Goal: Transaction & Acquisition: Purchase product/service

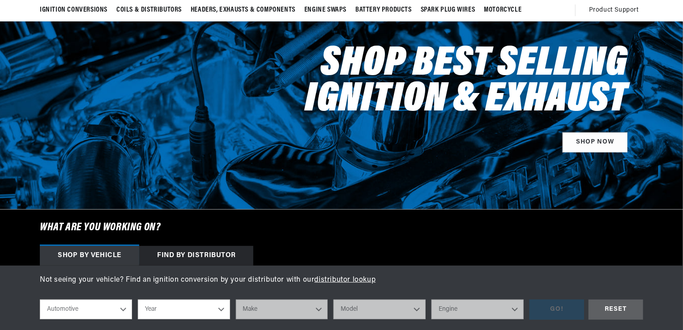
scroll to position [91, 0]
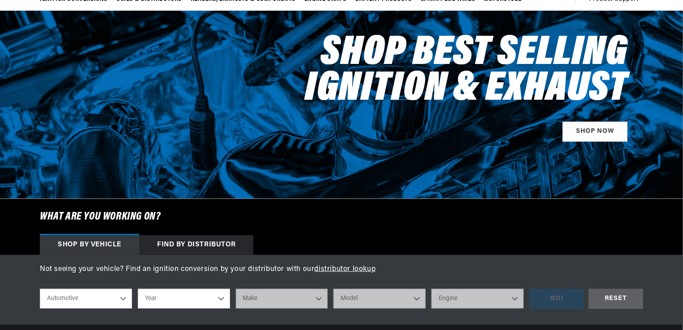
click at [202, 244] on div "Find by Distributor" at bounding box center [196, 246] width 114 height 20
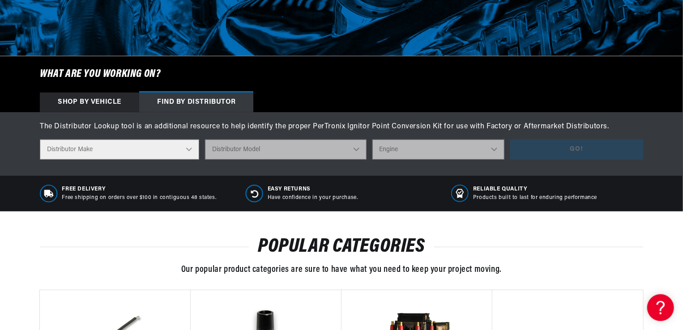
scroll to position [235, 0]
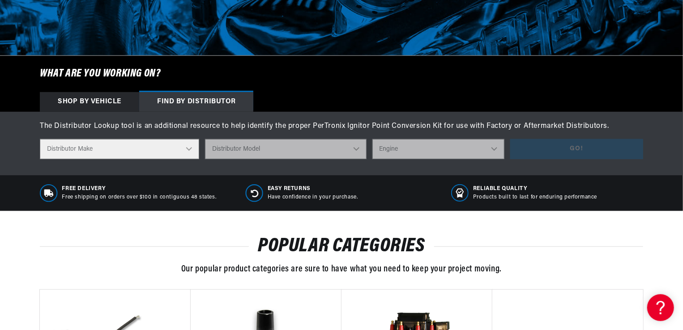
click at [190, 150] on select "Distributor Make" at bounding box center [119, 149] width 159 height 20
click at [188, 148] on select "Distributor Make" at bounding box center [119, 149] width 159 height 20
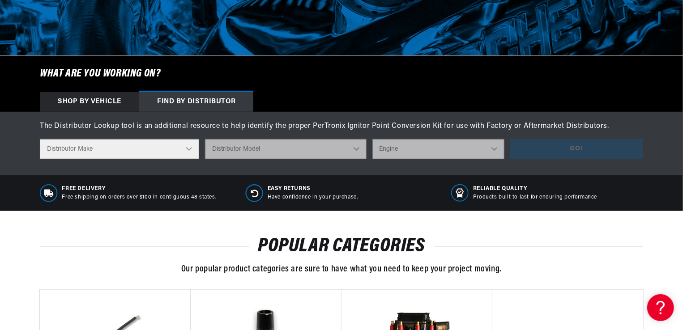
click at [190, 148] on select "Distributor Make" at bounding box center [119, 149] width 159 height 20
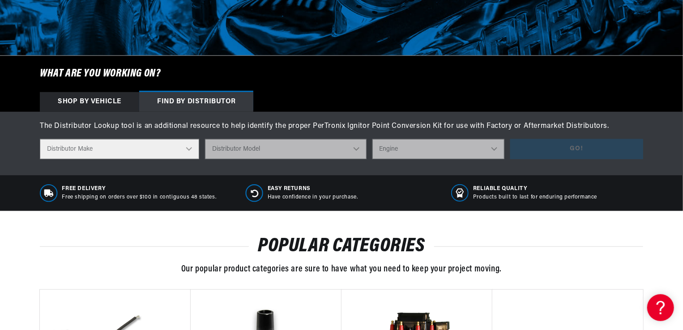
click at [190, 148] on select "Distributor Make" at bounding box center [119, 149] width 159 height 20
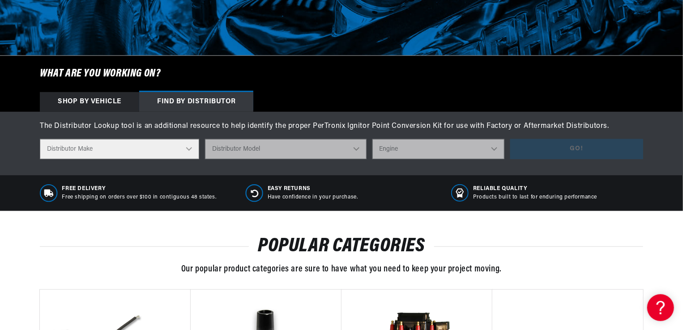
click at [190, 148] on select "Distributor Make" at bounding box center [119, 149] width 159 height 20
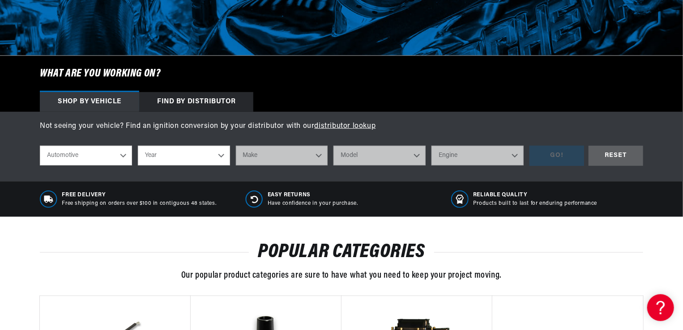
click at [197, 101] on div "Find by Distributor" at bounding box center [196, 102] width 114 height 20
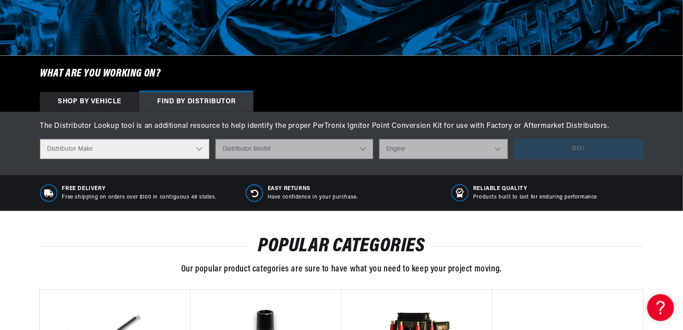
click at [200, 147] on select "Distributor Make Accel [PERSON_NAME] Autolite Bosch Century Chrysler Clark Colt…" at bounding box center [125, 149] width 170 height 20
select select "Prestolite"
click at [40, 139] on select "Distributor Make Accel [PERSON_NAME] Autolite Bosch Century Chrysler Clark Colt…" at bounding box center [125, 149] width 170 height 20
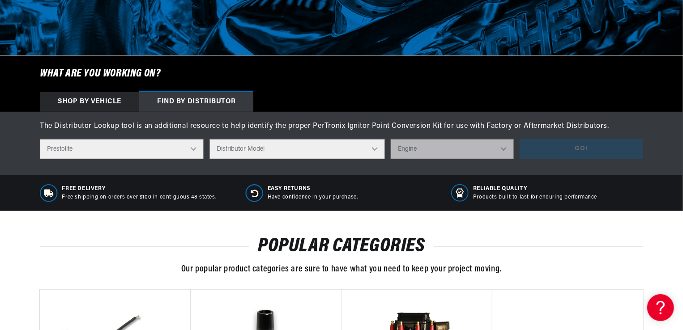
click at [363, 150] on select "Distributor Model 980902 981080 982320 107298 C91 491348-C91 IAD-4008 IAD-4012 …" at bounding box center [298, 149] width 176 height 20
select select "IDJ-4010"
click at [216, 139] on select "Distributor Model 980902 981080 982320 107298 C91 491348-C91 IAD-4008 IAD-4012 …" at bounding box center [298, 149] width 176 height 20
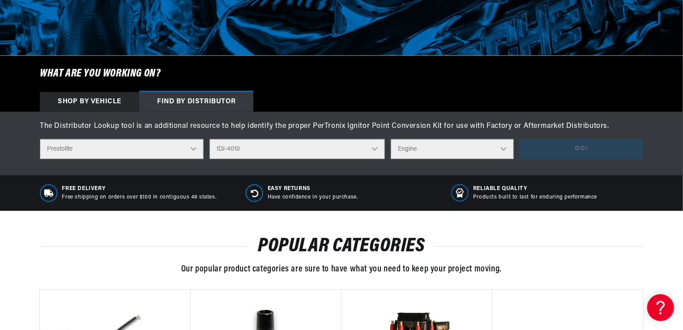
scroll to position [0, 0]
click at [498, 146] on select "Engine 4" at bounding box center [452, 149] width 123 height 20
select select "4"
click at [391, 139] on select "Engine 4" at bounding box center [452, 149] width 123 height 20
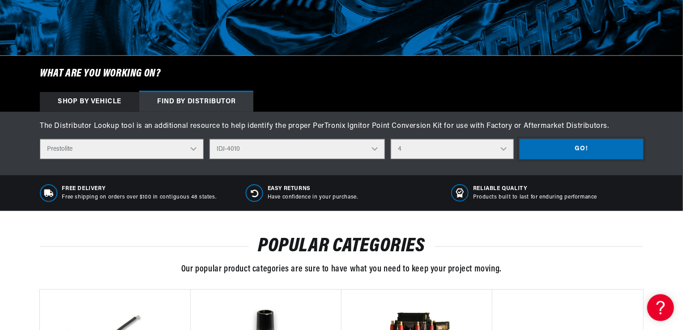
click at [587, 149] on button "Go!" at bounding box center [582, 149] width 124 height 20
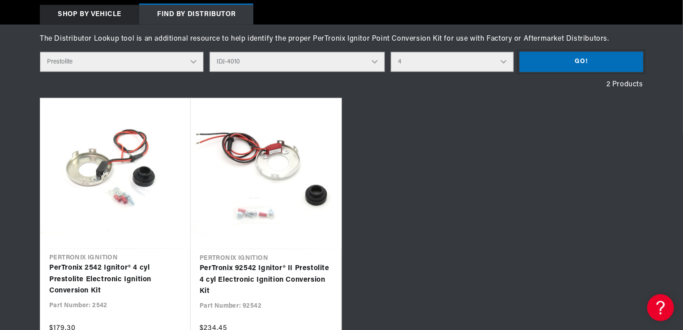
scroll to position [326, 0]
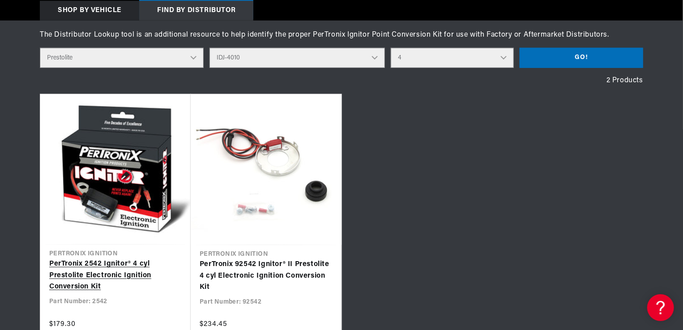
click at [134, 274] on link "PerTronix 2542 Ignitor® 4 cyl Prestolite Electronic Ignition Conversion Kit" at bounding box center [115, 276] width 133 height 34
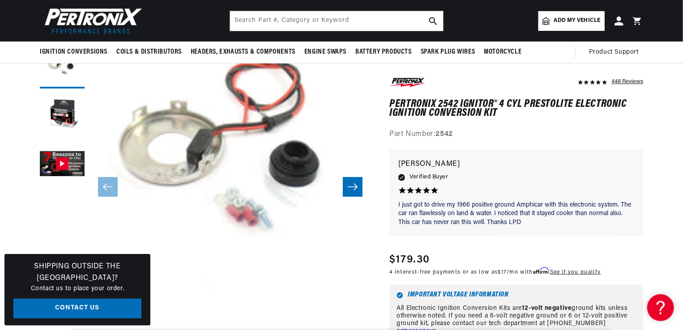
scroll to position [91, 0]
click at [349, 187] on icon "Slide right" at bounding box center [352, 186] width 11 height 9
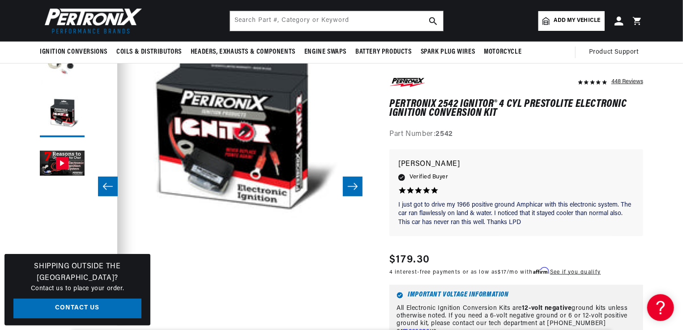
click at [349, 187] on icon "Slide right" at bounding box center [352, 186] width 11 height 9
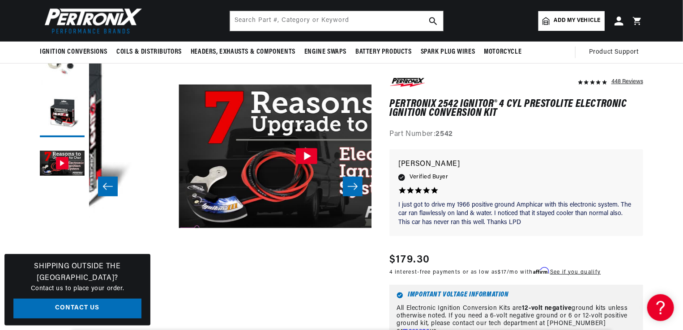
scroll to position [28, 565]
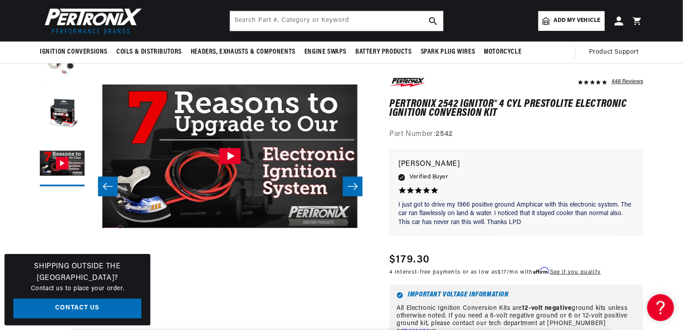
click at [349, 187] on icon "Slide right" at bounding box center [352, 186] width 11 height 9
click at [355, 187] on icon "Slide right" at bounding box center [353, 187] width 10 height 7
click at [110, 184] on icon "Slide left" at bounding box center [108, 186] width 11 height 9
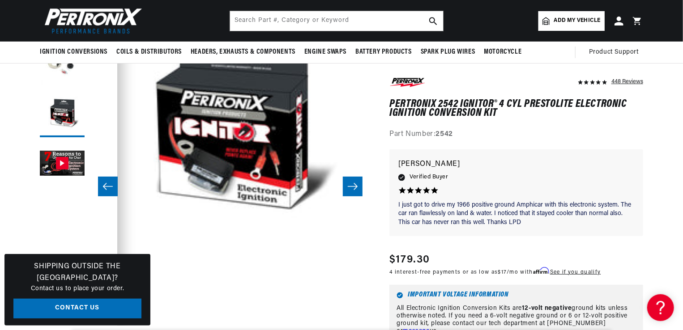
click at [110, 184] on icon "Slide left" at bounding box center [108, 186] width 11 height 9
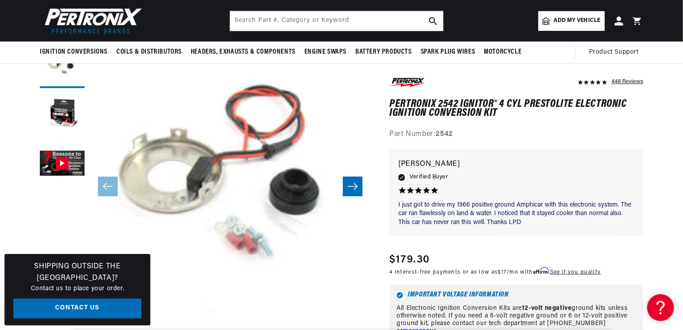
scroll to position [0, 140]
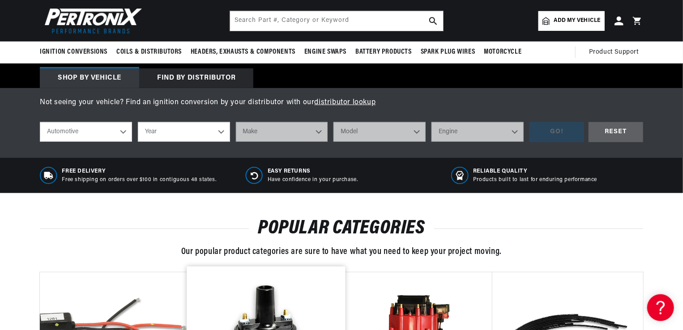
scroll to position [235, 0]
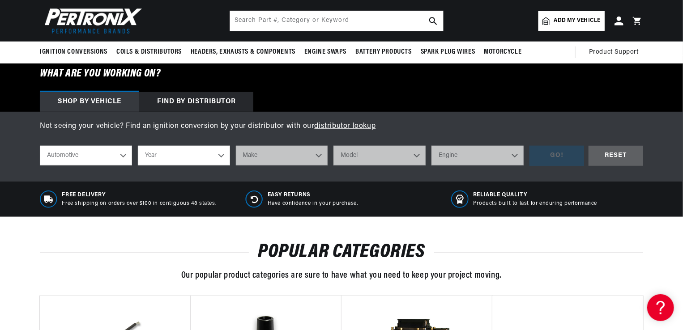
click at [206, 101] on div "Find by Distributor" at bounding box center [196, 102] width 114 height 20
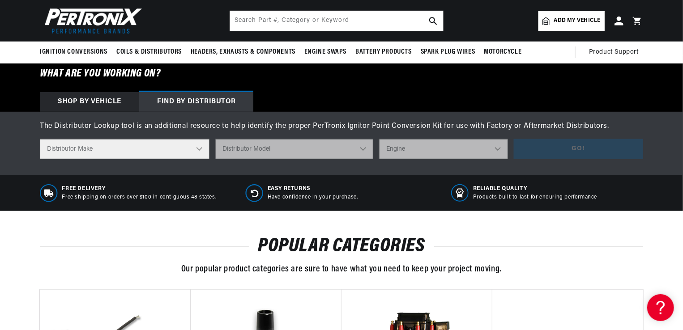
scroll to position [0, 271]
click at [206, 147] on select "Distributor Make Accel [PERSON_NAME] Autolite Bosch Century Chrysler Clark Colt…" at bounding box center [125, 149] width 170 height 20
select select "Prestolite"
click at [40, 139] on select "Distributor Make Accel [PERSON_NAME] Autolite Bosch Century Chrysler Clark Colt…" at bounding box center [125, 149] width 170 height 20
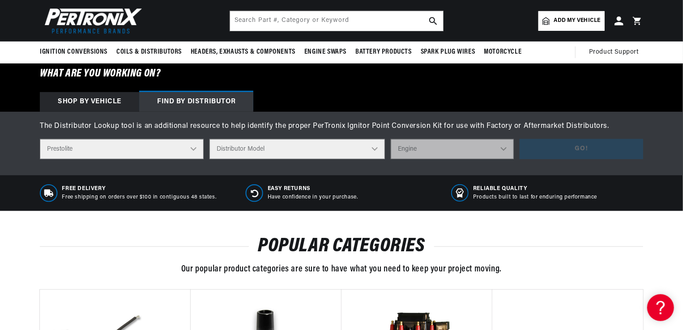
click at [363, 150] on select "Distributor Model 980902 981080 982320 107298 C91 491348-C91 IAD-4008 IAD-4012 …" at bounding box center [298, 149] width 176 height 20
click at [216, 139] on select "Distributor Model 980902 981080 982320 107298 C91 491348-C91 IAD-4008 IAD-4012 …" at bounding box center [298, 149] width 176 height 20
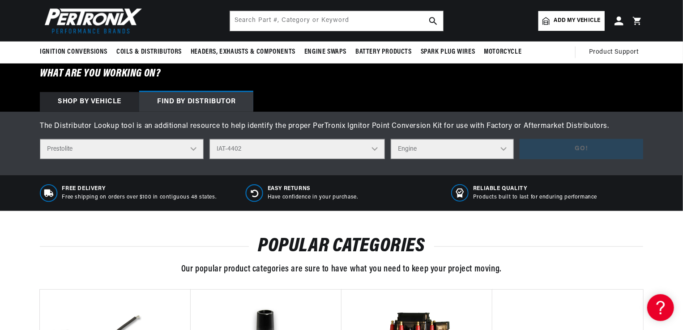
scroll to position [0, 271]
click at [365, 150] on select "Distributor Model 980902 981080 982320 107298 C91 491348-C91 IAD-4008 IAD-4012 …" at bounding box center [298, 149] width 176 height 20
select select "IDJ-4010"
click at [216, 139] on select "Distributor Model 980902 981080 982320 107298 C91 491348-C91 IAD-4008 IAD-4012 …" at bounding box center [298, 149] width 176 height 20
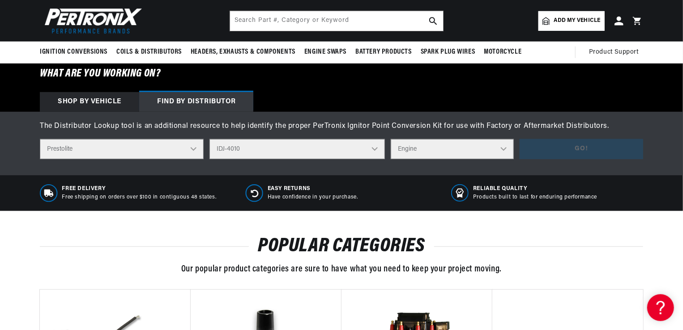
scroll to position [0, 271]
click at [500, 148] on select "Engine 4" at bounding box center [452, 149] width 123 height 20
select select "4"
click at [391, 139] on select "Engine 4" at bounding box center [452, 149] width 123 height 20
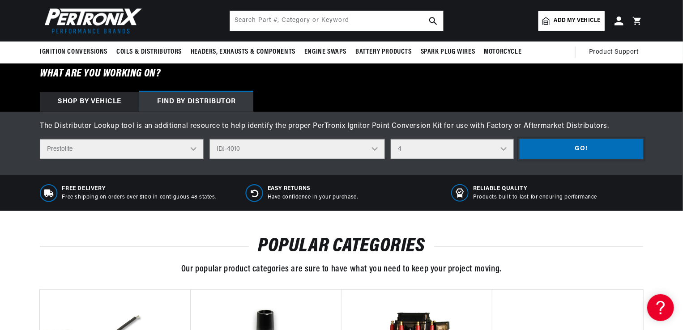
click at [553, 147] on button "Go!" at bounding box center [582, 149] width 124 height 20
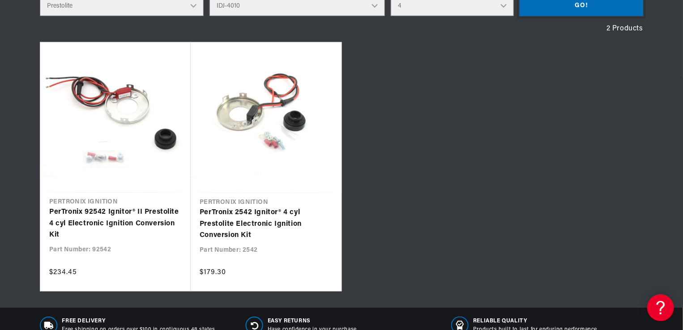
scroll to position [0, 0]
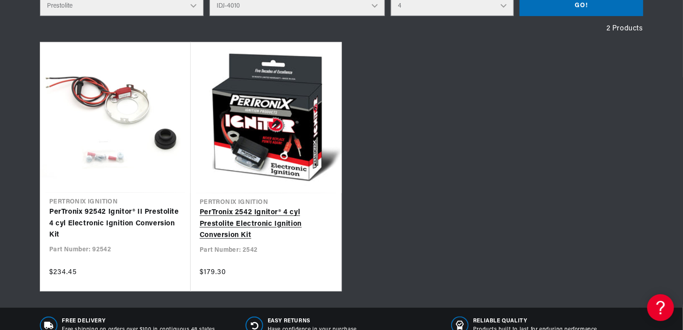
click at [276, 225] on link "PerTronix 2542 Ignitor® 4 cyl Prestolite Electronic Ignition Conversion Kit" at bounding box center [266, 224] width 133 height 34
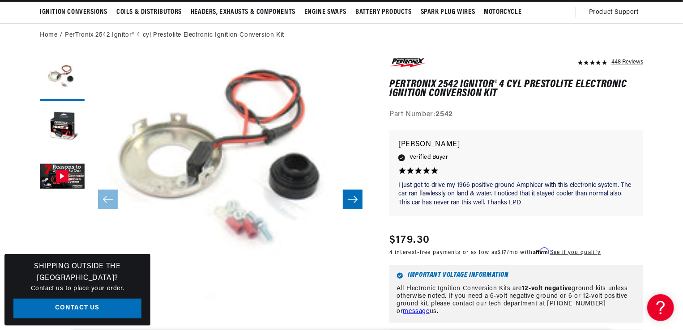
scroll to position [0, 271]
click at [349, 201] on icon "Slide right" at bounding box center [352, 199] width 11 height 9
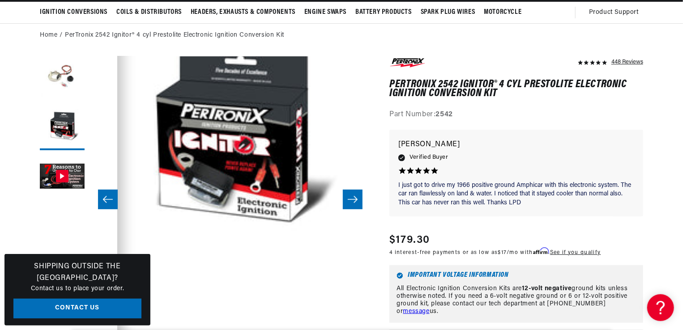
scroll to position [0, 0]
click at [349, 201] on icon "Slide right" at bounding box center [352, 199] width 11 height 9
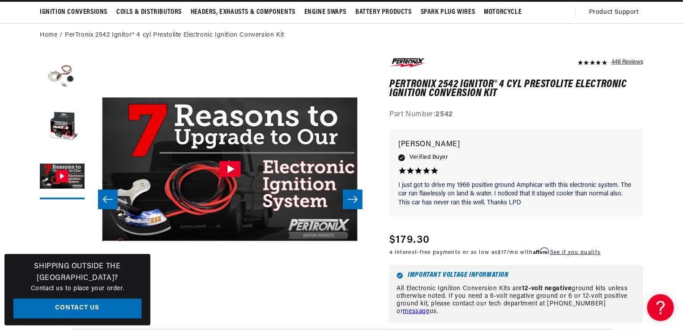
click at [349, 201] on icon "Slide right" at bounding box center [352, 199] width 11 height 9
click at [357, 198] on icon "Slide right" at bounding box center [352, 199] width 11 height 9
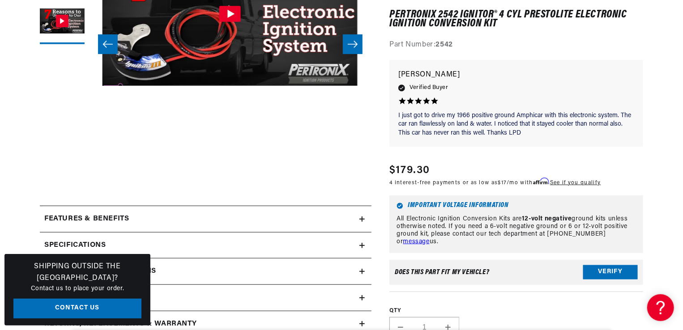
scroll to position [235, 0]
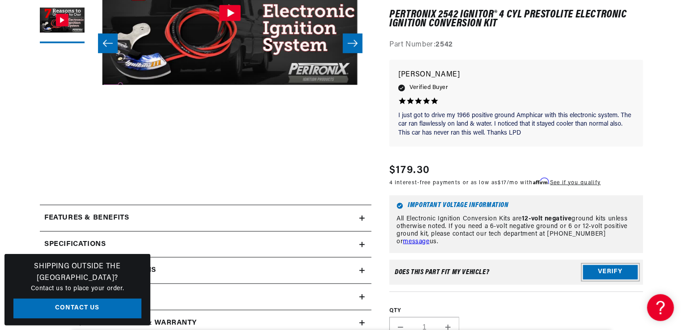
click at [609, 273] on button "Verify" at bounding box center [610, 273] width 55 height 14
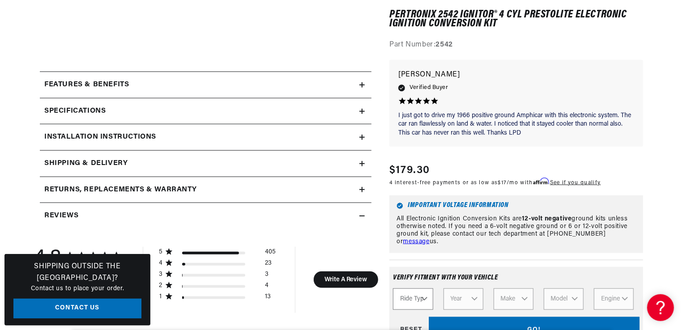
scroll to position [378, 0]
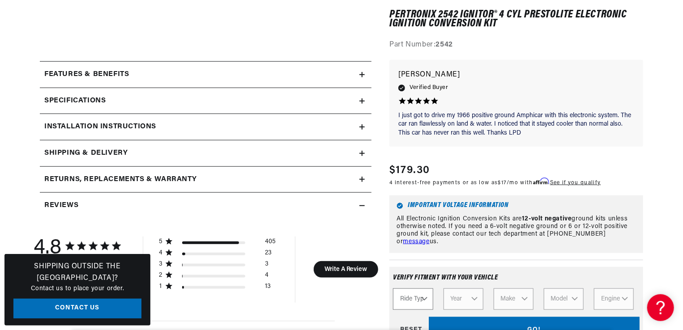
click at [424, 300] on select "Ride Type Automotive Agricultural Industrial Marine Motorcycle" at bounding box center [413, 299] width 40 height 21
select select "Industrial"
click at [393, 289] on select "Ride Type Automotive Agricultural Industrial Marine Motorcycle" at bounding box center [413, 299] width 40 height 21
select select "Industrial"
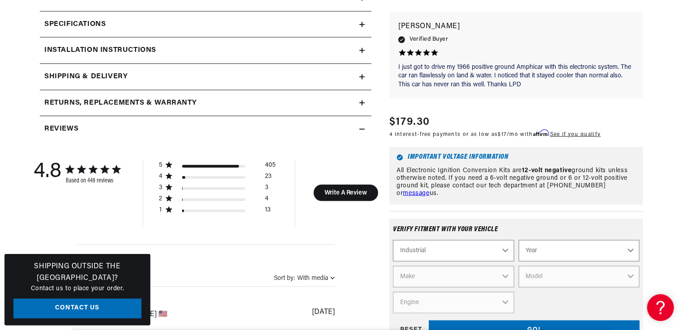
scroll to position [457, 0]
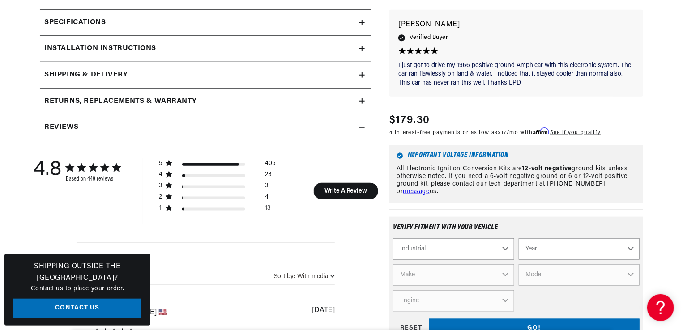
click at [630, 242] on select "Year [DATE] 1986 1984 1983 1982 1981 1980 1979 1978 1977 1976 1975 1974 1973 19…" at bounding box center [579, 249] width 121 height 21
select select "1984"
click at [519, 239] on select "Year [DATE] 1986 1984 1983 1982 1981 1980 1979 1978 1977 1976 1975 1974 1973 19…" at bounding box center [579, 249] width 121 height 21
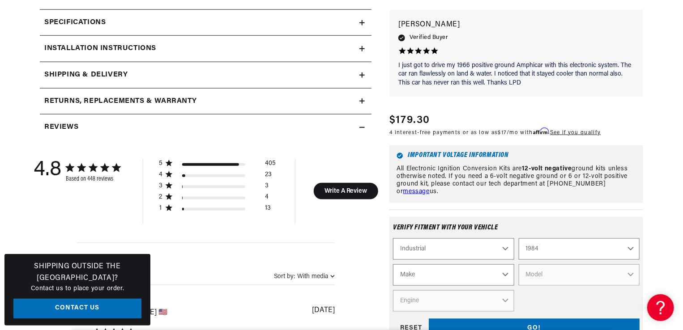
click at [506, 265] on select "Make Ford" at bounding box center [453, 275] width 121 height 21
click at [538, 210] on div "Verify fitment with your vehicle Automotive Agricultural Industrial Marine Moto…" at bounding box center [517, 281] width 254 height 143
click at [632, 243] on select "1990 1986 1984 1983 1982 1981 1980 1979 1978 1977 1976 1975 1974 1973 1972 1971…" at bounding box center [579, 249] width 121 height 21
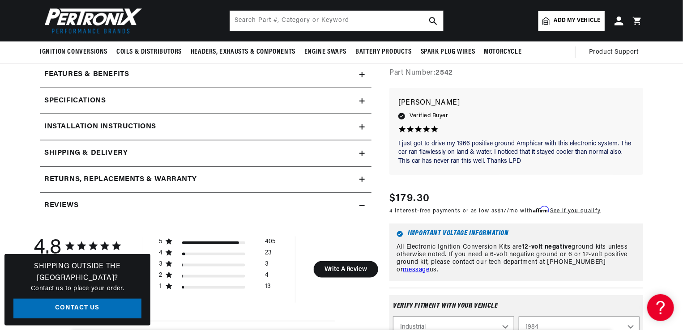
scroll to position [0, 271]
click at [635, 317] on select "1990 1986 1984 1983 1982 1981 1980 1979 1978 1977 1976 1975 1974 1973 1972 1971…" at bounding box center [579, 327] width 121 height 21
click at [519, 317] on select "1990 1986 1984 1983 1982 1981 1980 1979 1978 1977 1976 1975 1974 1973 1972 1971…" at bounding box center [579, 327] width 121 height 21
select select "1990"
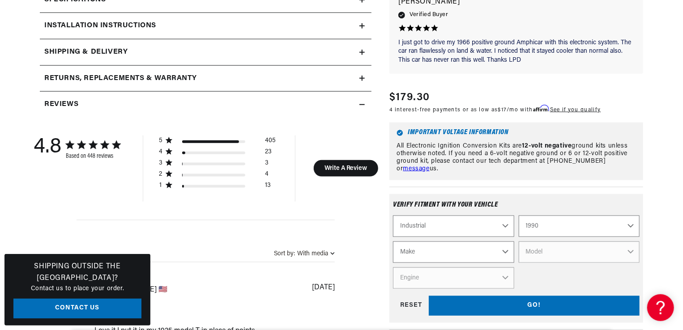
scroll to position [496, 0]
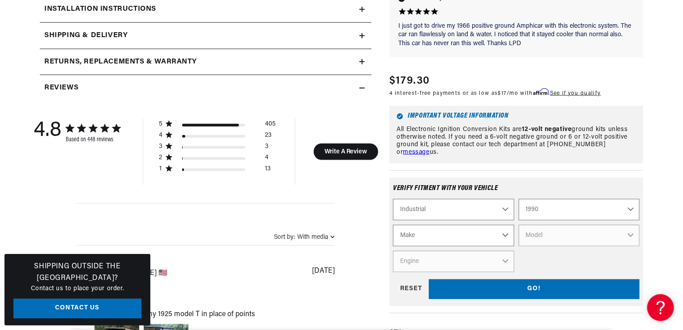
click at [507, 225] on select "Make Komatsu" at bounding box center [453, 235] width 121 height 21
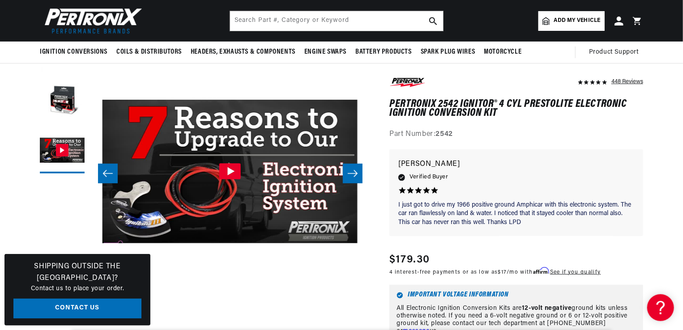
scroll to position [0, 0]
